Goal: Information Seeking & Learning: Learn about a topic

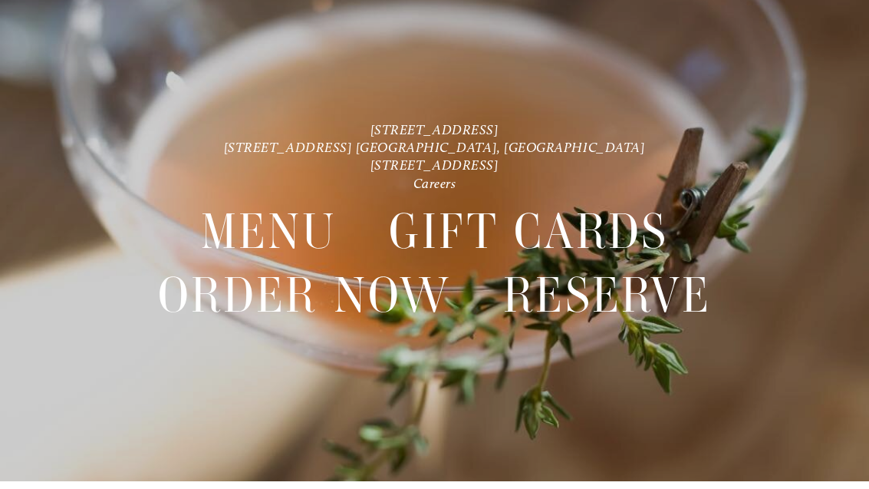
scroll to position [32, 0]
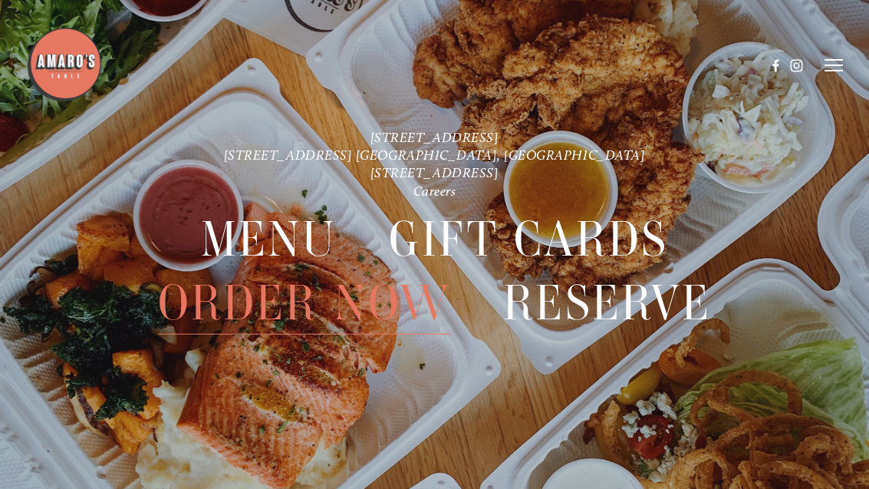
click at [850, 50] on div at bounding box center [434, 244] width 869 height 489
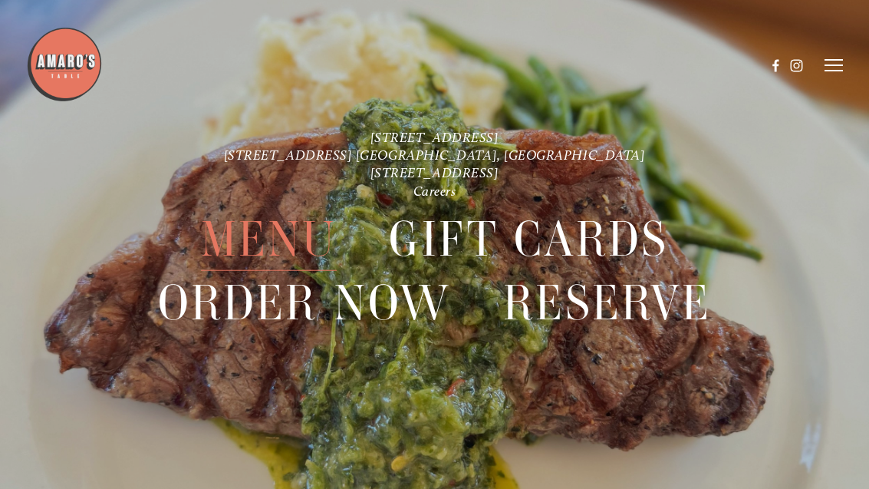
click at [260, 233] on span "Menu" at bounding box center [269, 239] width 137 height 63
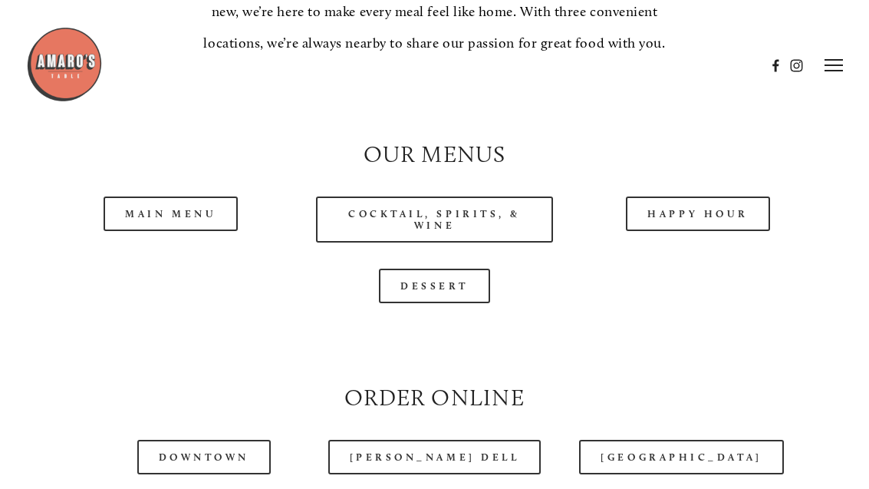
scroll to position [1265, 0]
click at [142, 225] on link "Main Menu" at bounding box center [171, 214] width 134 height 35
click at [741, 226] on link "Happy Hour" at bounding box center [698, 214] width 144 height 35
